Goal: Task Accomplishment & Management: Manage account settings

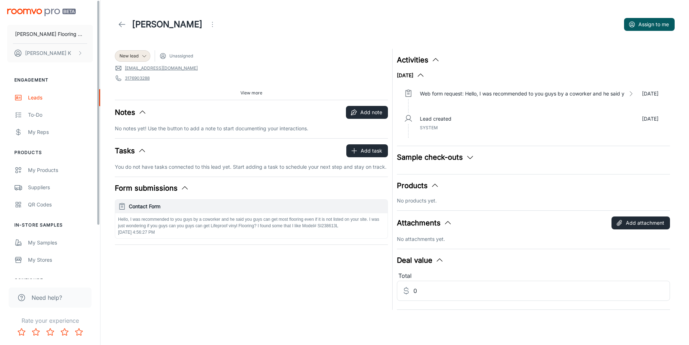
click at [122, 25] on icon at bounding box center [122, 24] width 9 height 9
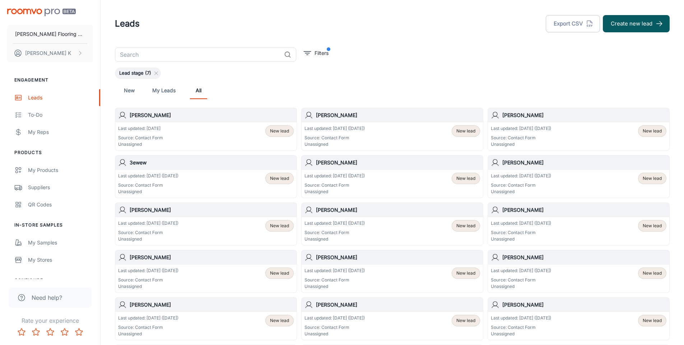
click at [155, 135] on p "Source: Contact Form" at bounding box center [140, 138] width 45 height 6
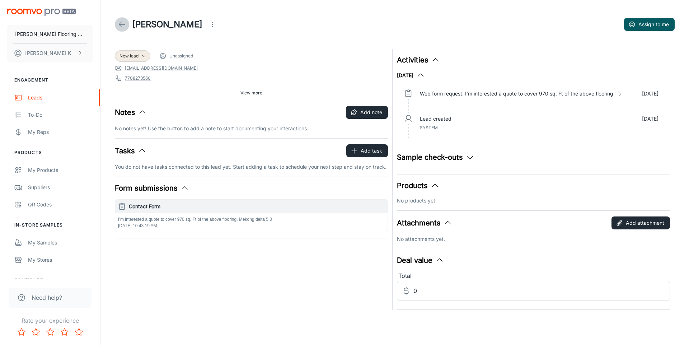
click at [126, 22] on icon at bounding box center [122, 24] width 9 height 9
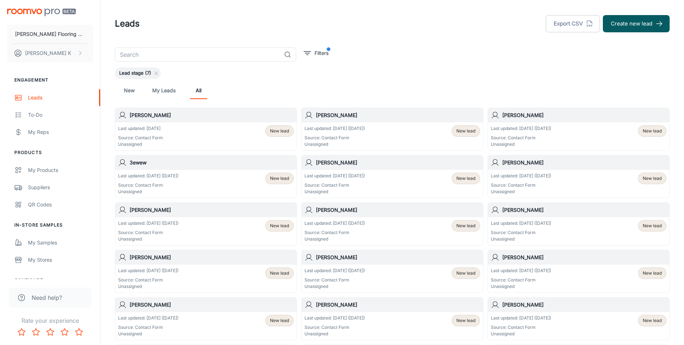
click at [521, 141] on p "Source: Contact Form" at bounding box center [521, 138] width 60 height 6
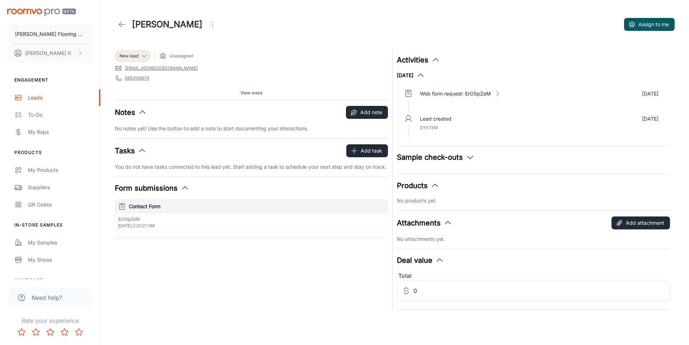
click at [118, 27] on icon at bounding box center [122, 24] width 9 height 9
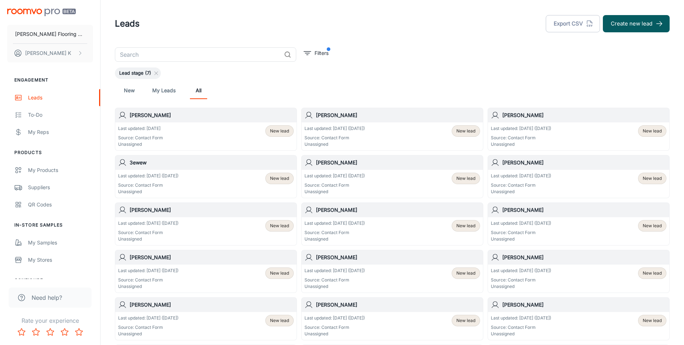
click at [158, 121] on div "[PERSON_NAME]" at bounding box center [205, 115] width 181 height 14
